Goal: Communication & Community: Answer question/provide support

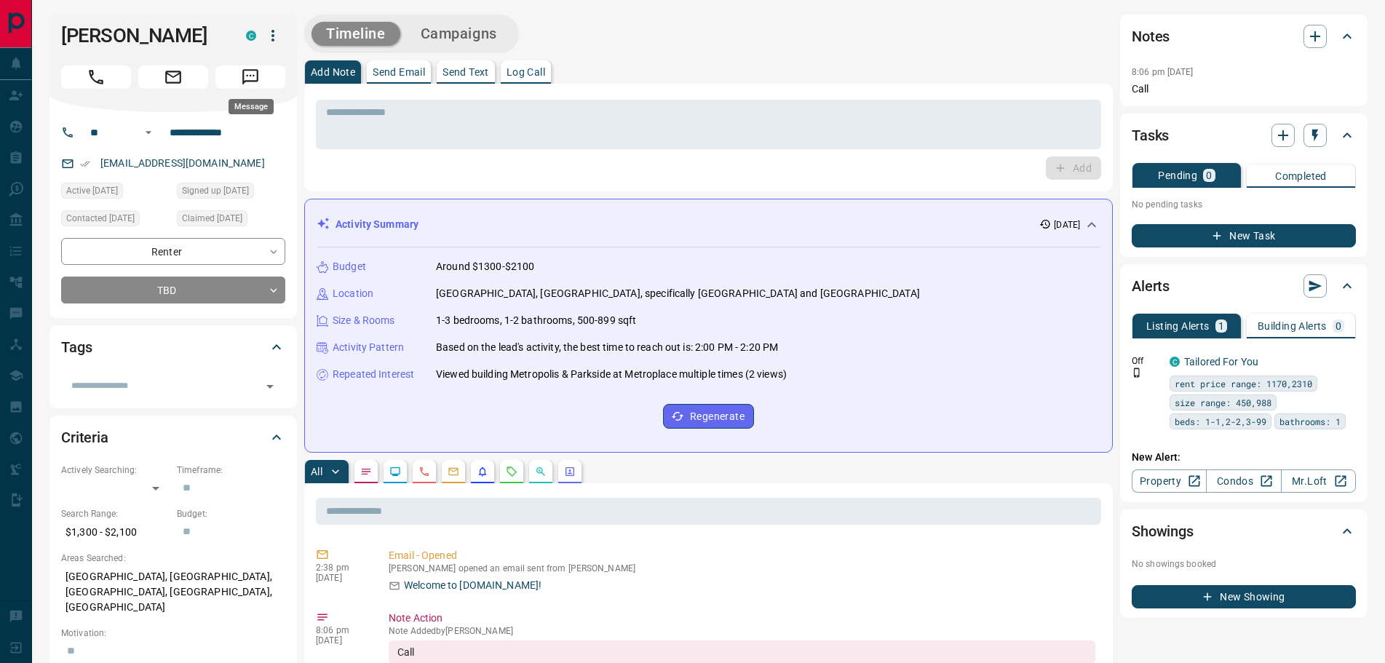
click at [245, 76] on icon "Message" at bounding box center [250, 77] width 19 height 19
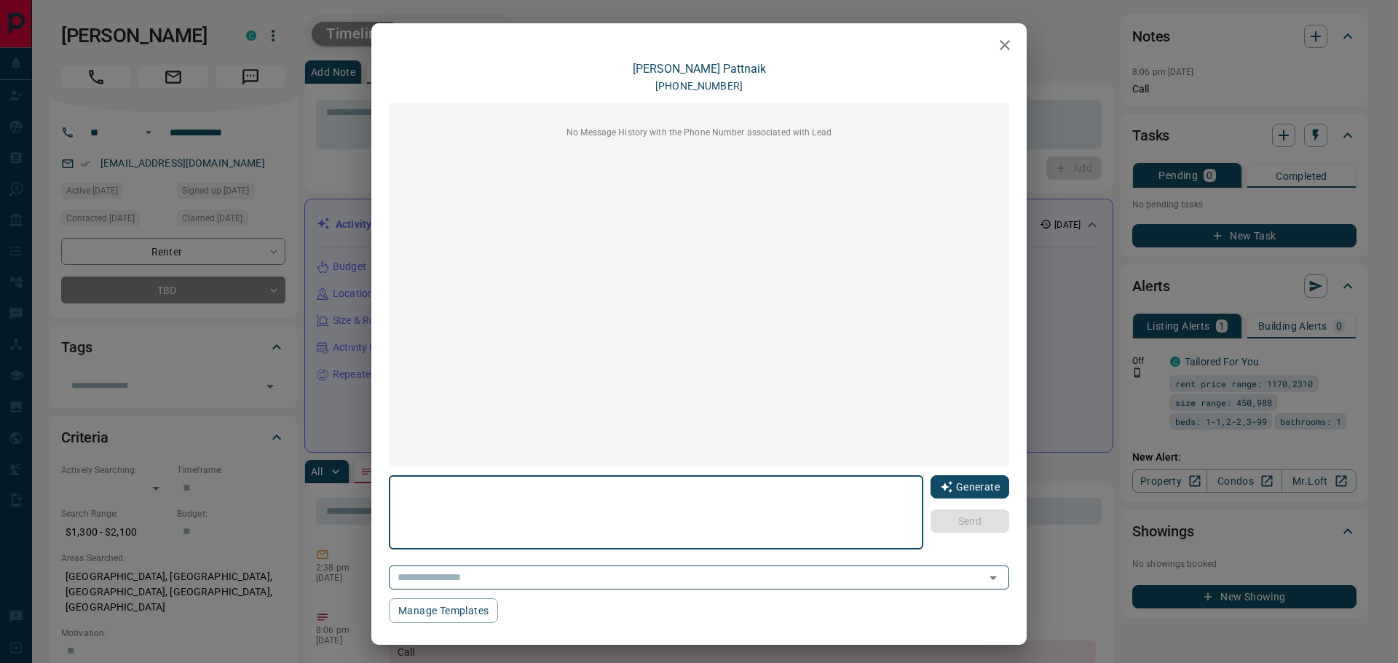
click at [940, 488] on icon "button" at bounding box center [946, 486] width 13 height 13
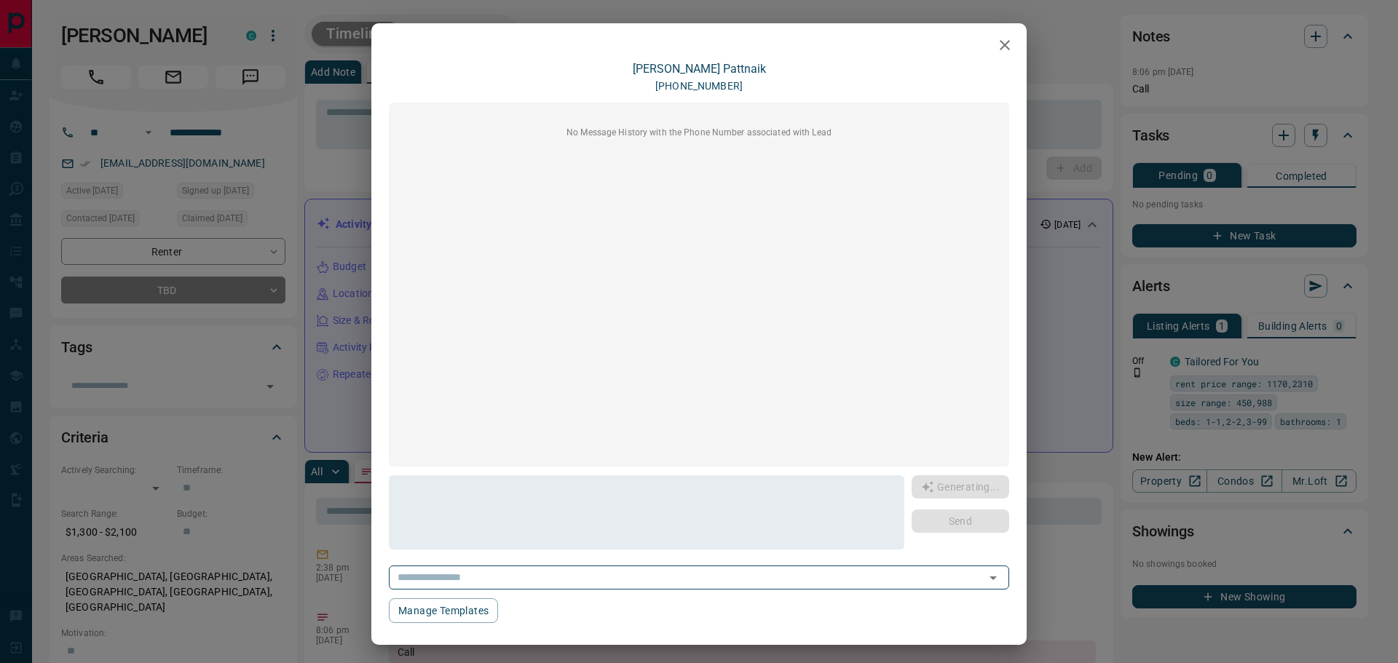
type textarea "**********"
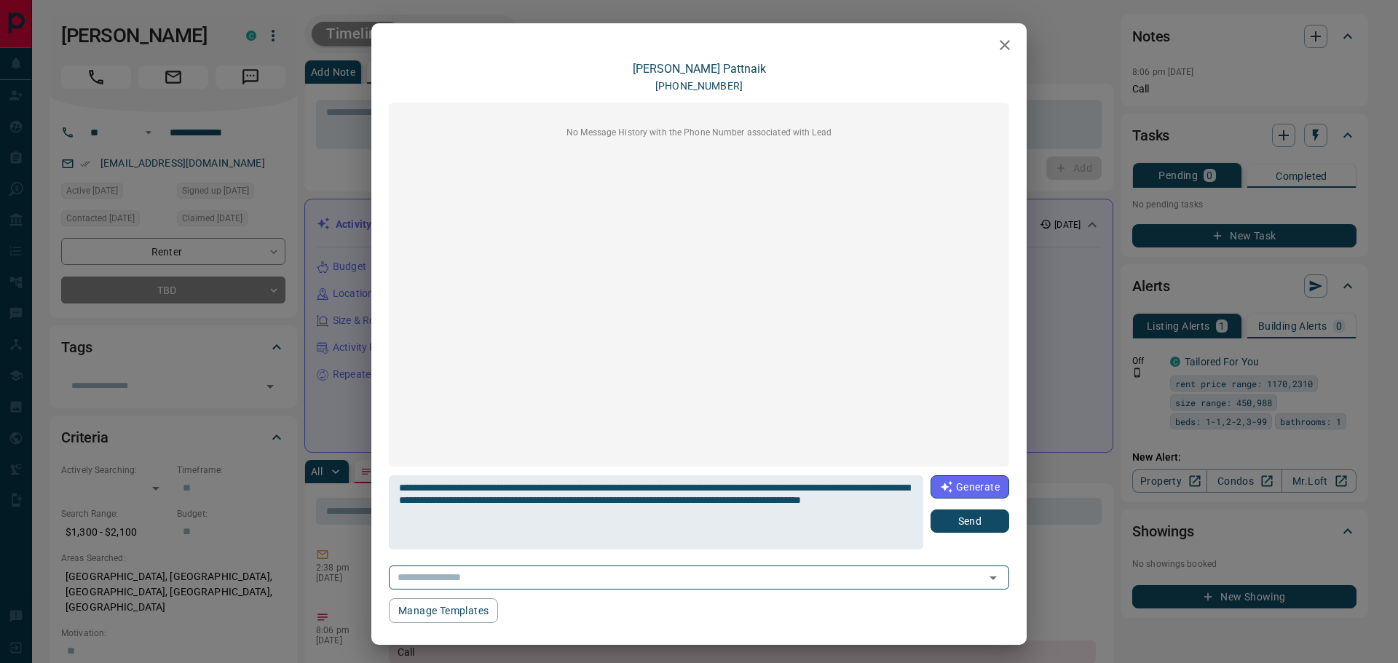
click at [949, 521] on button "Send" at bounding box center [969, 521] width 79 height 23
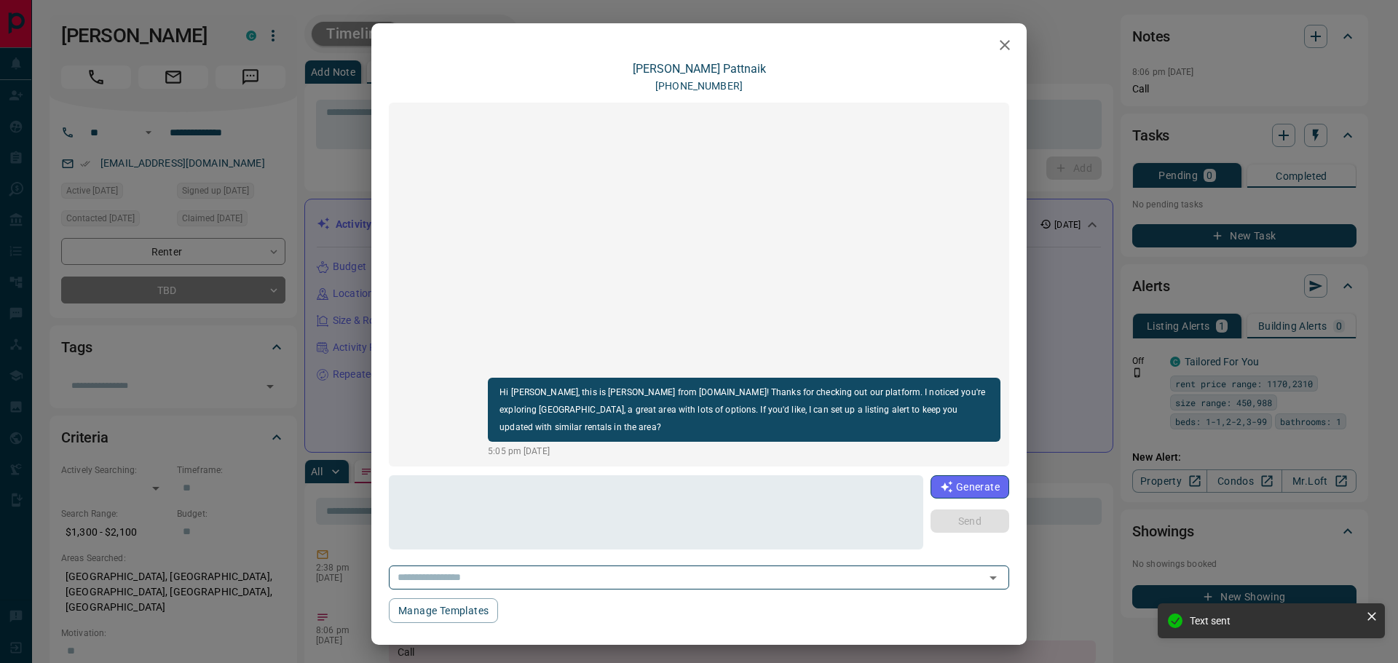
click at [1001, 50] on icon "button" at bounding box center [1004, 44] width 17 height 17
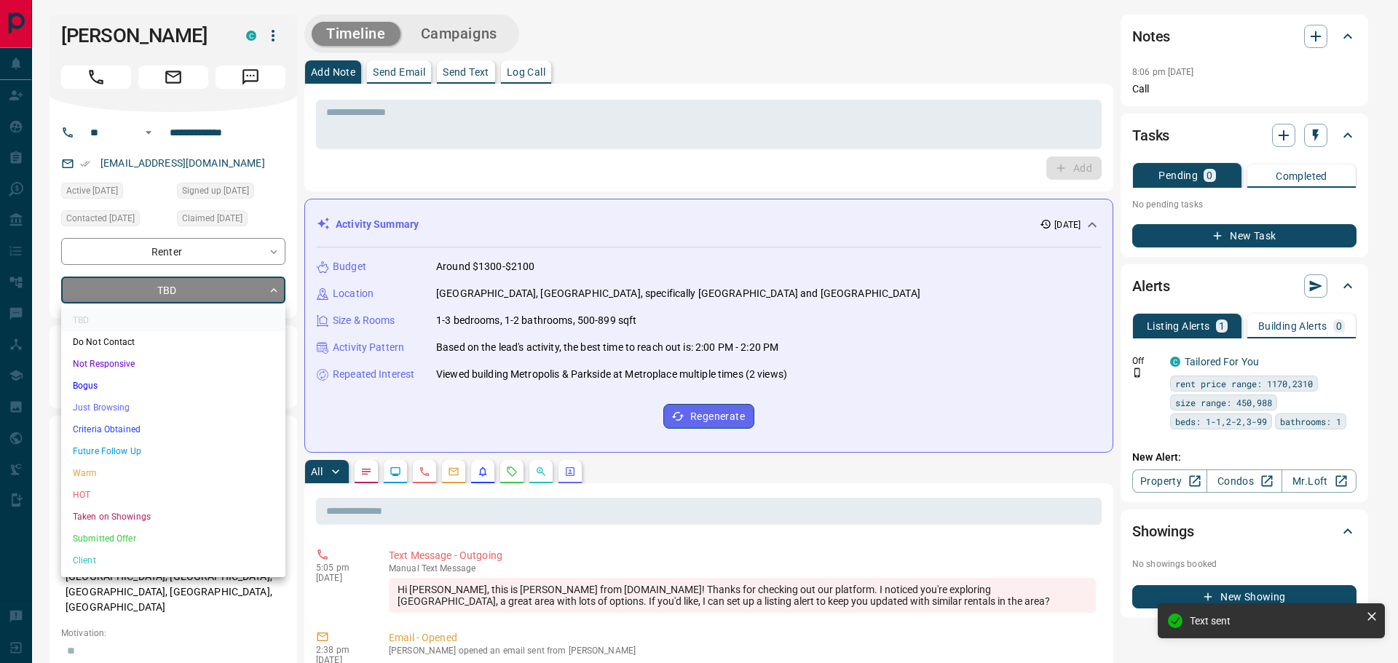
click at [110, 404] on li "Just Browsing" at bounding box center [173, 408] width 224 height 22
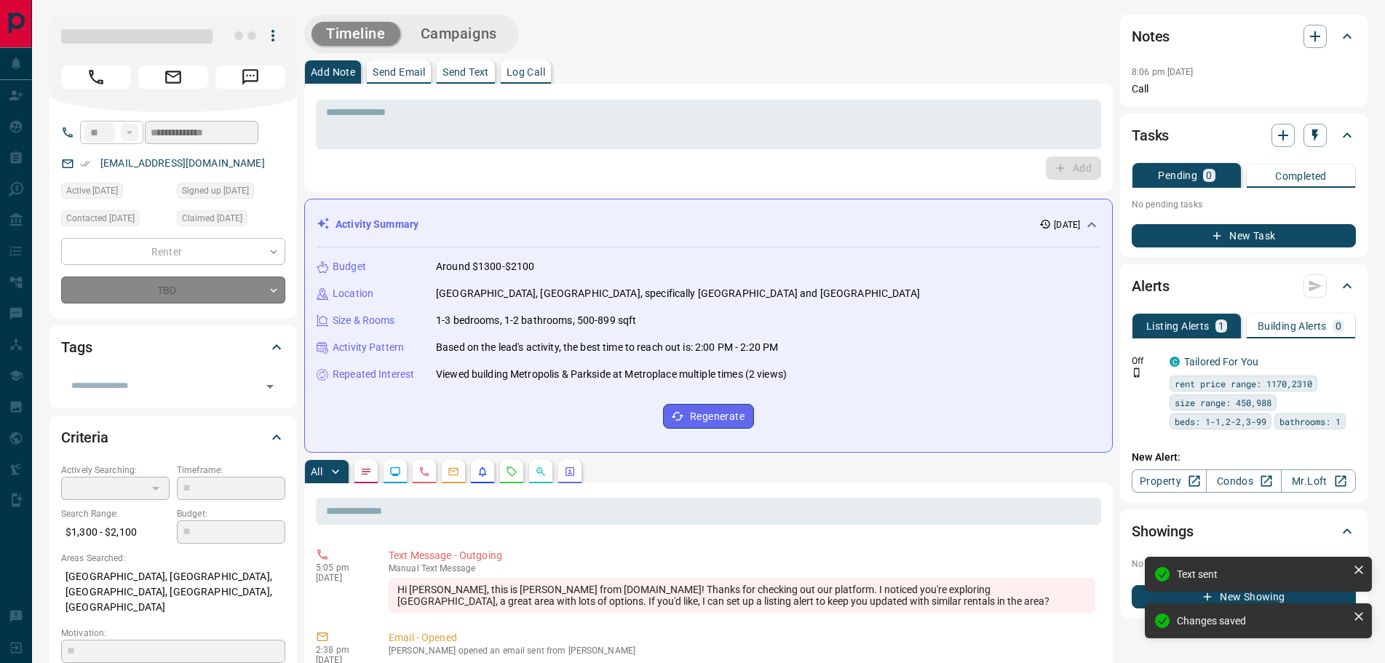
type input "*"
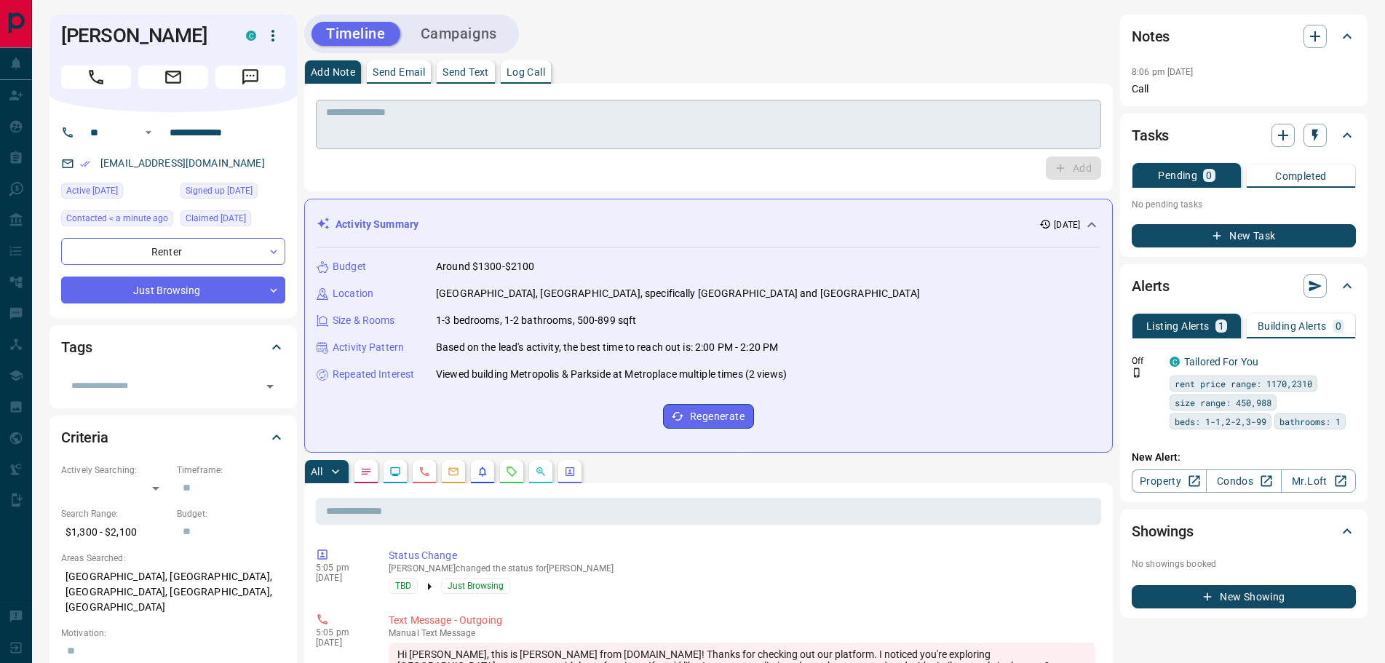
click at [438, 121] on textarea at bounding box center [708, 124] width 765 height 37
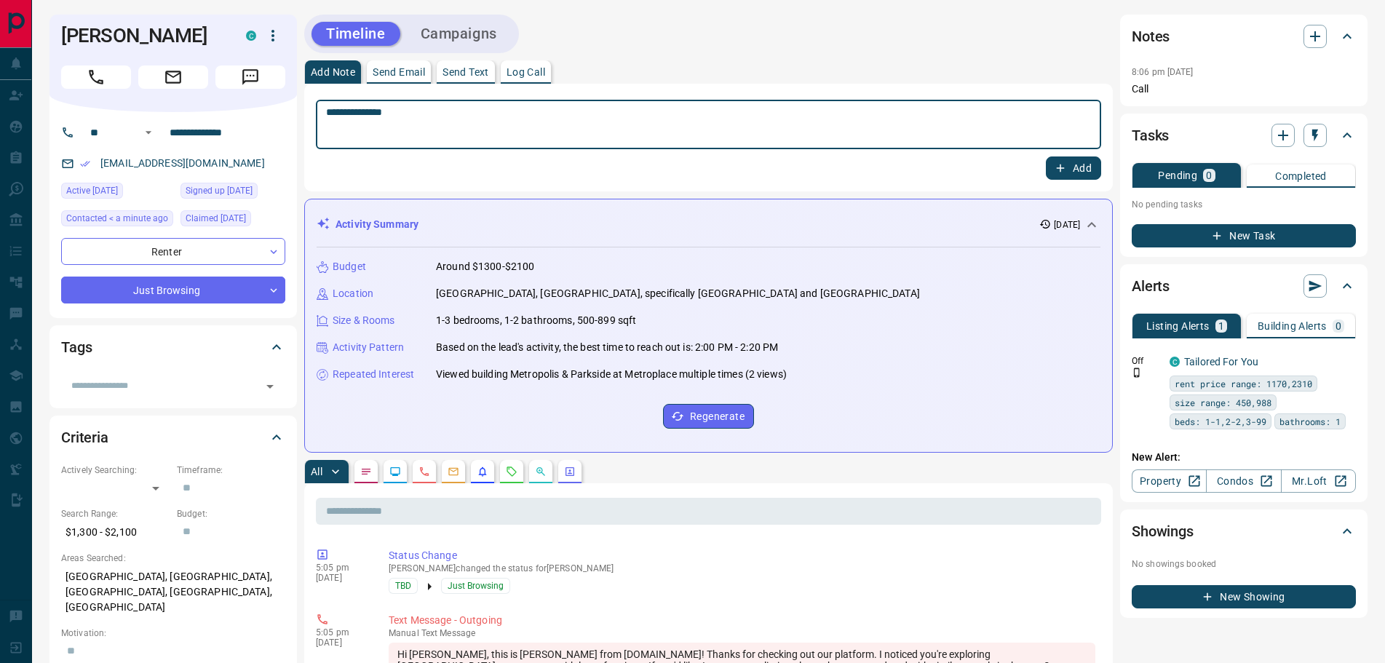
type textarea "**********"
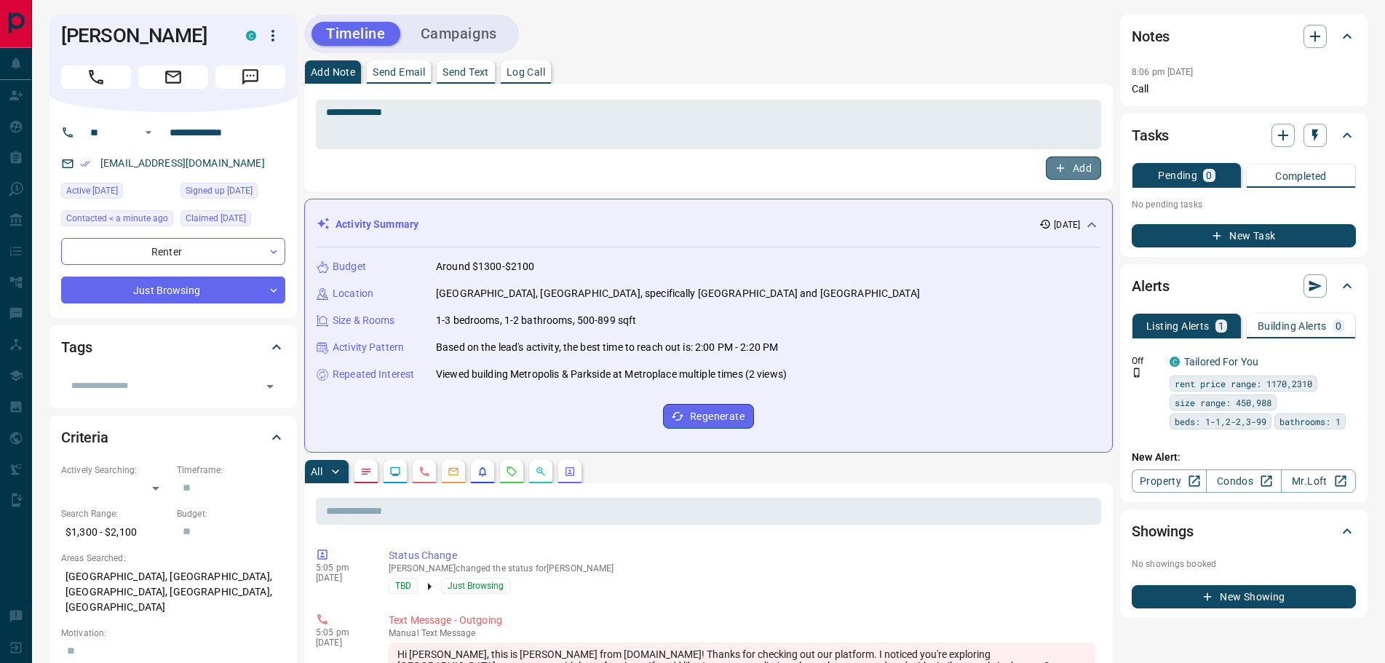
click at [1063, 167] on icon "button" at bounding box center [1060, 168] width 13 height 13
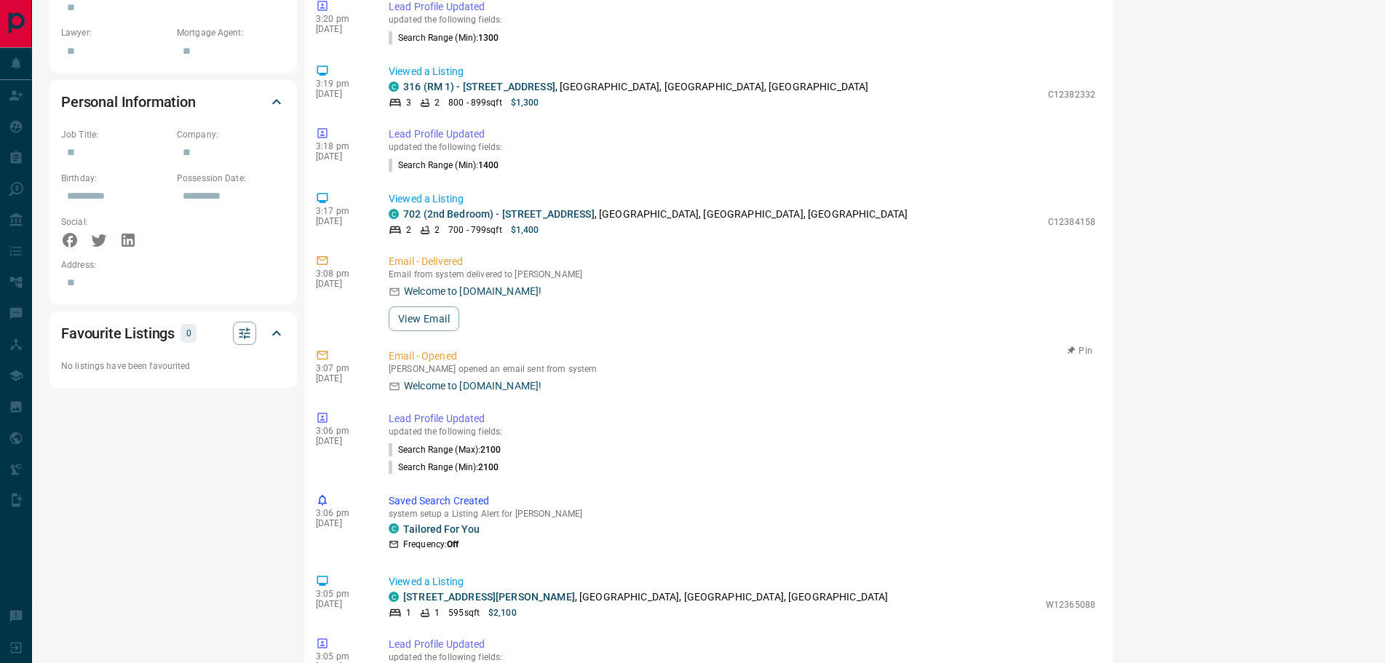
scroll to position [946, 0]
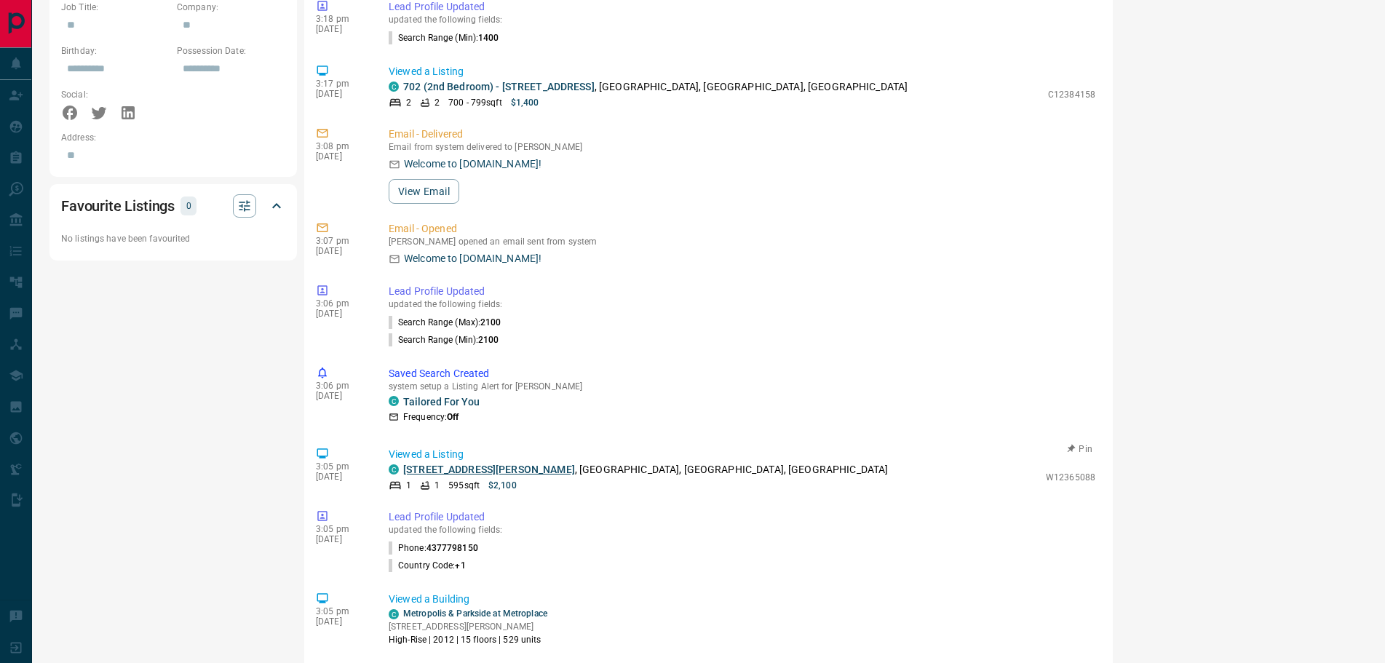
click at [459, 470] on link "[STREET_ADDRESS][PERSON_NAME]" at bounding box center [489, 470] width 172 height 12
